Goal: Information Seeking & Learning: Learn about a topic

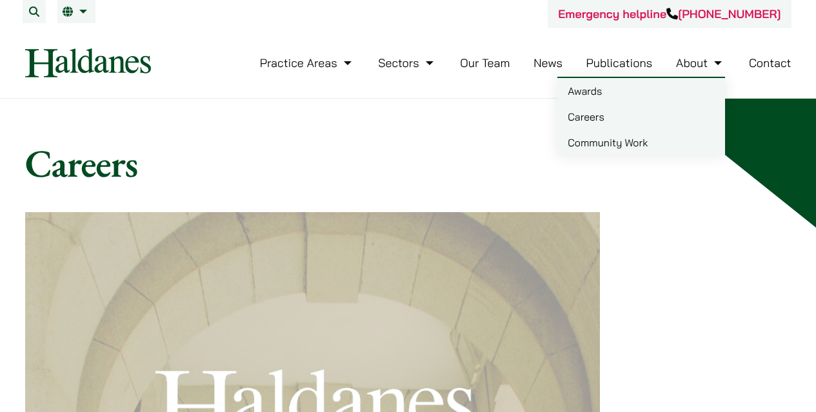
click at [604, 118] on link "Careers" at bounding box center [641, 117] width 168 height 26
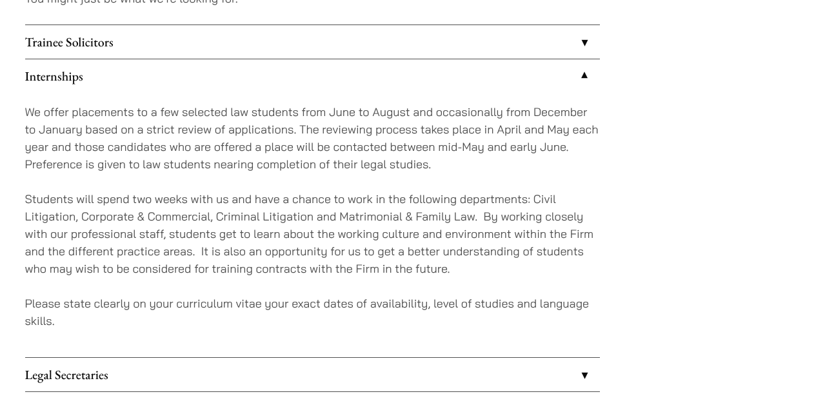
scroll to position [1205, 0]
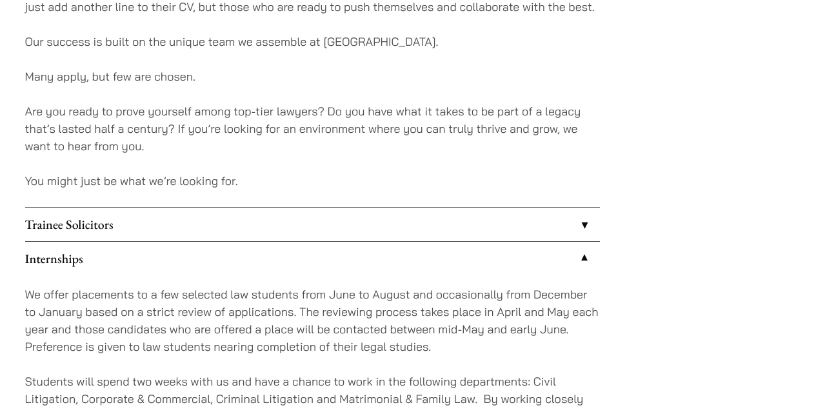
scroll to position [968, 0]
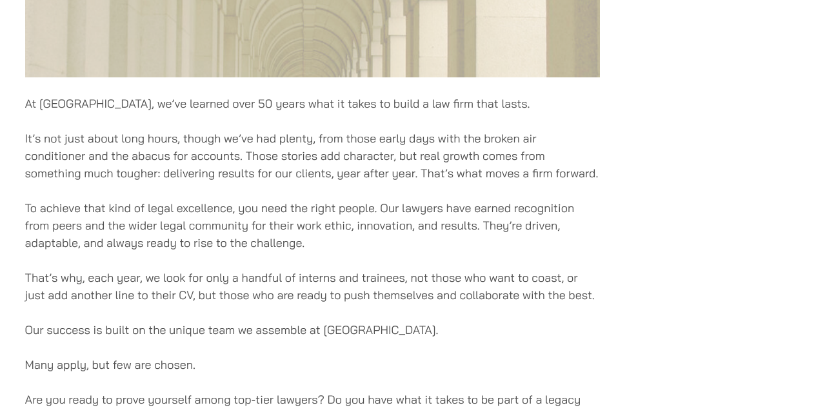
scroll to position [452, 0]
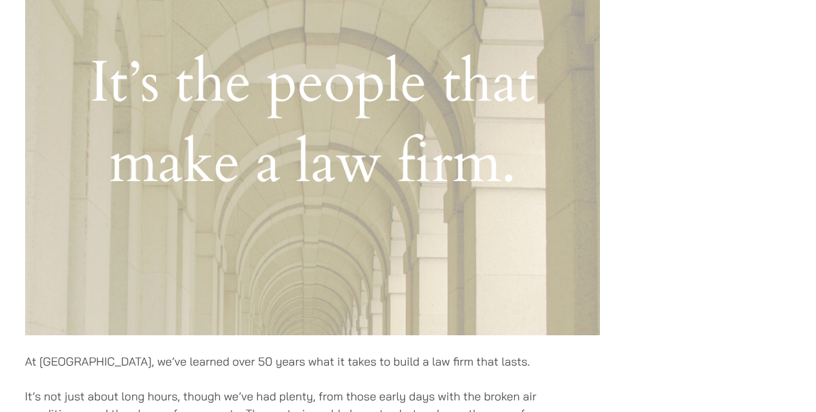
click at [444, 193] on img at bounding box center [312, 48] width 575 height 575
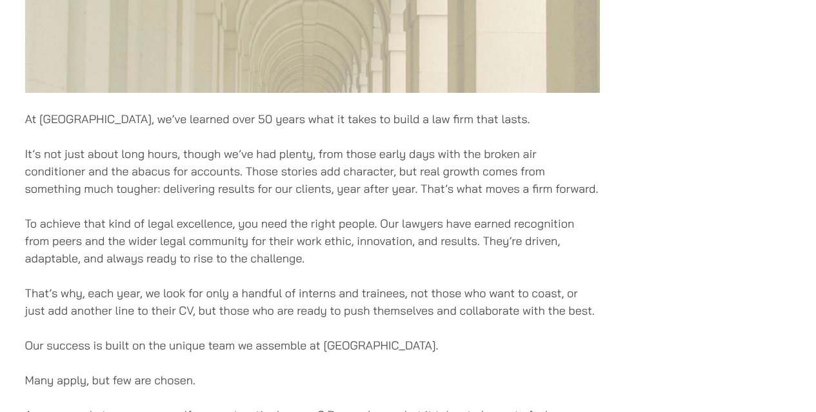
scroll to position [710, 0]
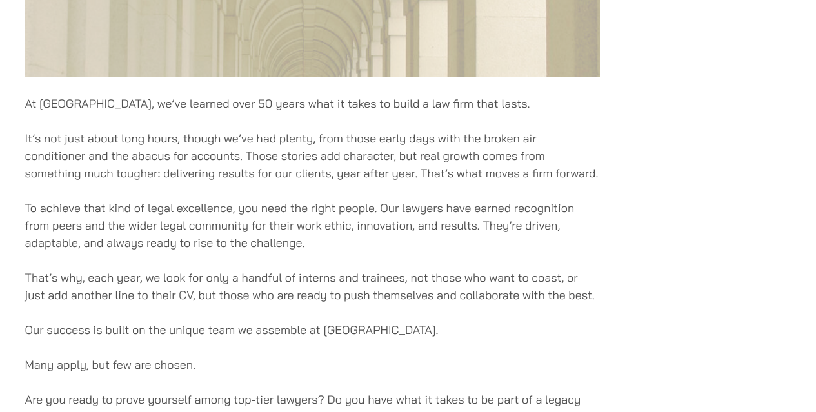
click at [493, 257] on div "At Haldanes, we’ve learned over 50 years what it takes to build a law firm that…" at bounding box center [312, 86] width 575 height 1166
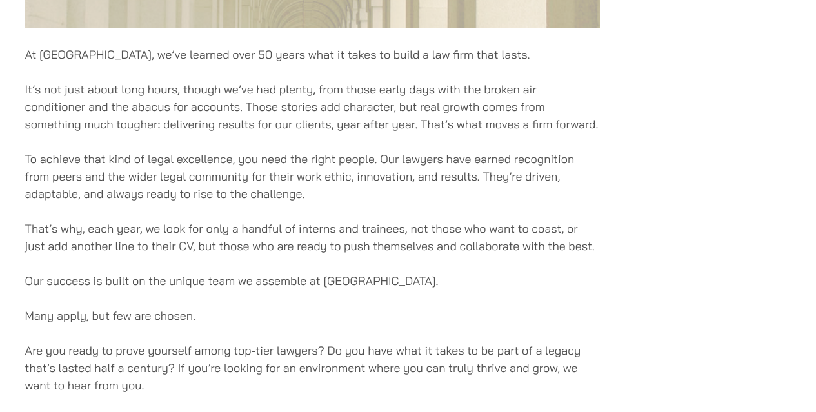
scroll to position [774, 0]
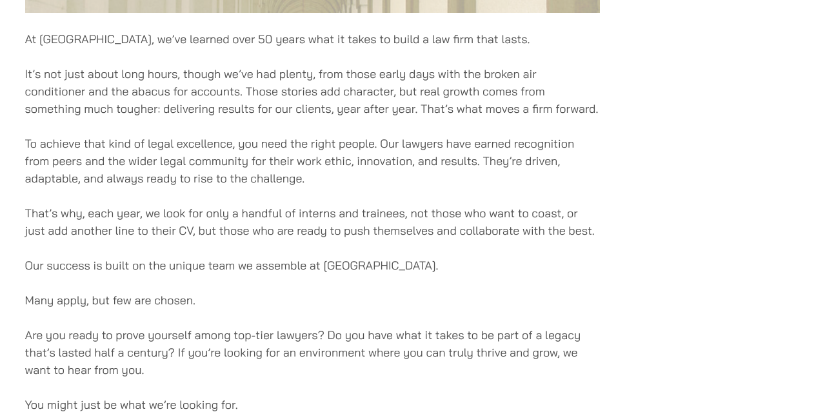
click at [495, 259] on p "Our success is built on the unique team we assemble at [GEOGRAPHIC_DATA]." at bounding box center [312, 265] width 575 height 17
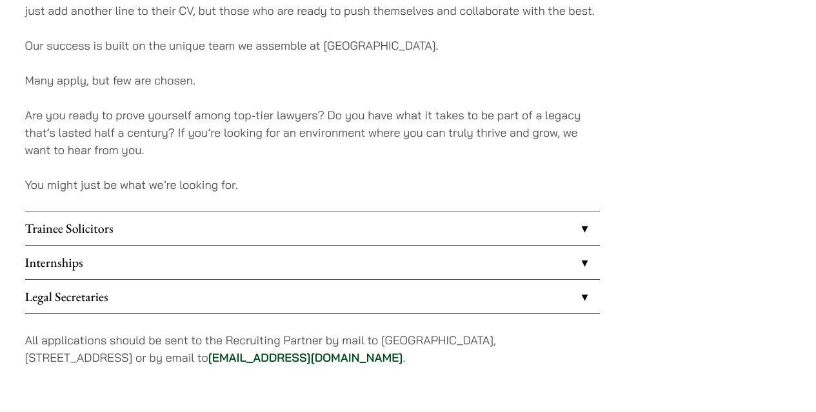
scroll to position [1032, 0]
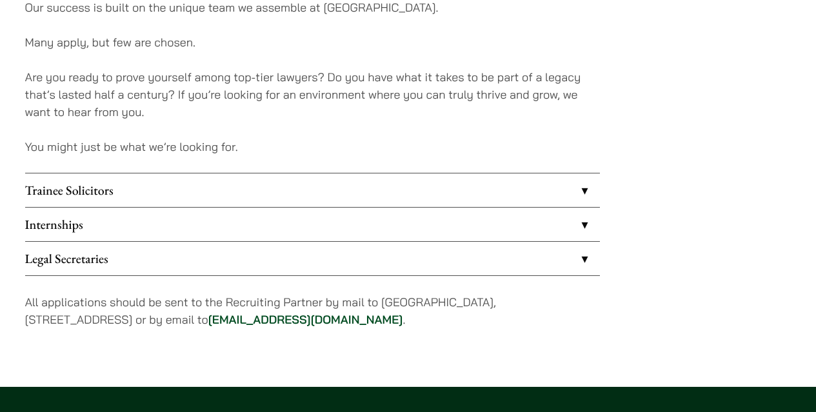
click at [431, 223] on link "Internships" at bounding box center [312, 225] width 575 height 34
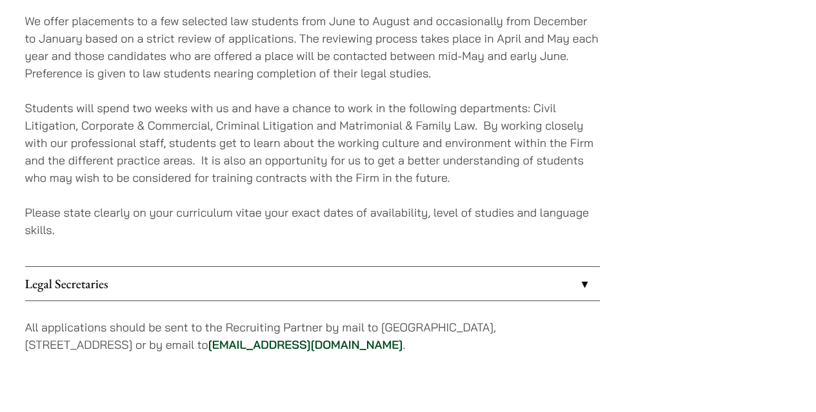
scroll to position [1226, 0]
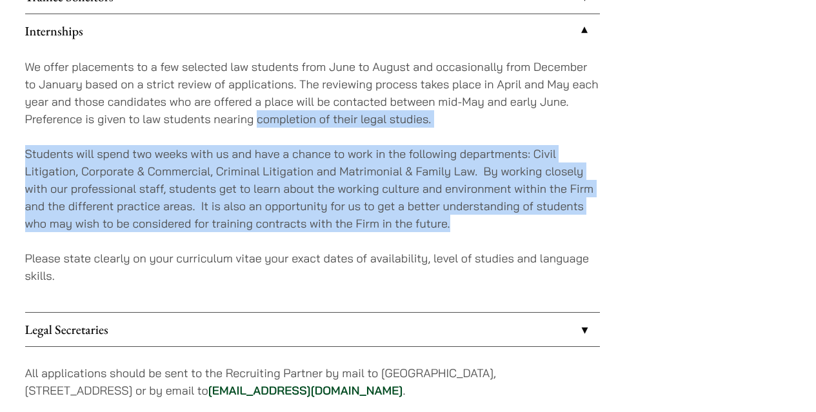
drag, startPoint x: 257, startPoint y: 121, endPoint x: 490, endPoint y: 216, distance: 250.8
click at [490, 216] on div "We offer placements to a few selected law students from June to August and occa…" at bounding box center [312, 180] width 575 height 264
click at [490, 216] on p "Students will spend two weeks with us and have a chance to work in the followin…" at bounding box center [312, 188] width 575 height 87
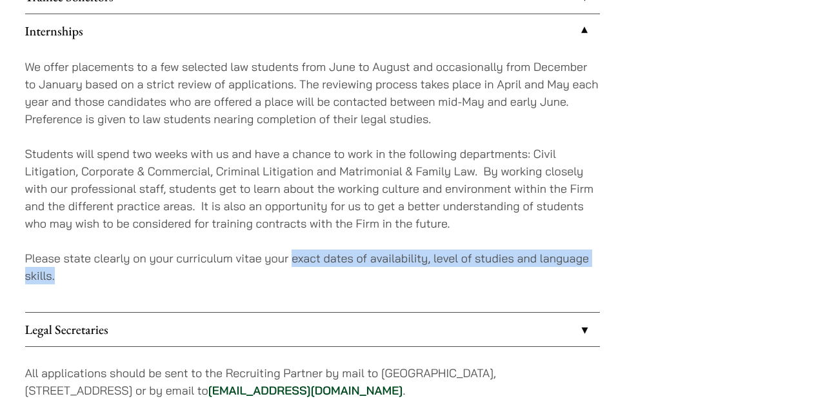
drag, startPoint x: 292, startPoint y: 253, endPoint x: 451, endPoint y: 277, distance: 160.6
click at [451, 277] on p "Please state clearly on your curriculum vitae your exact dates of availability,…" at bounding box center [312, 267] width 575 height 35
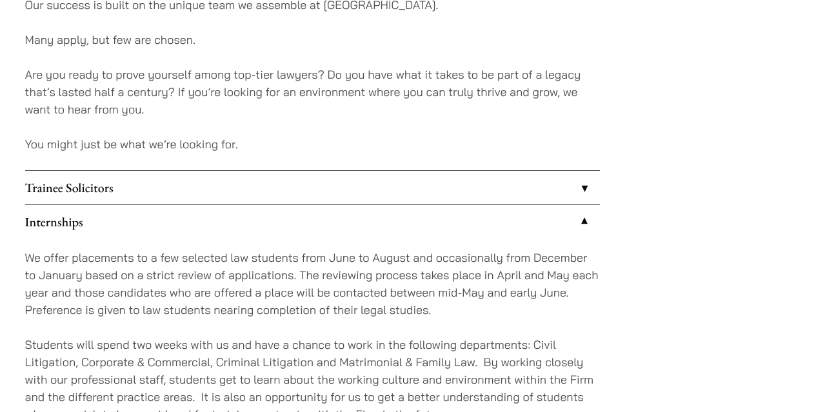
scroll to position [1032, 0]
